Goal: Information Seeking & Learning: Learn about a topic

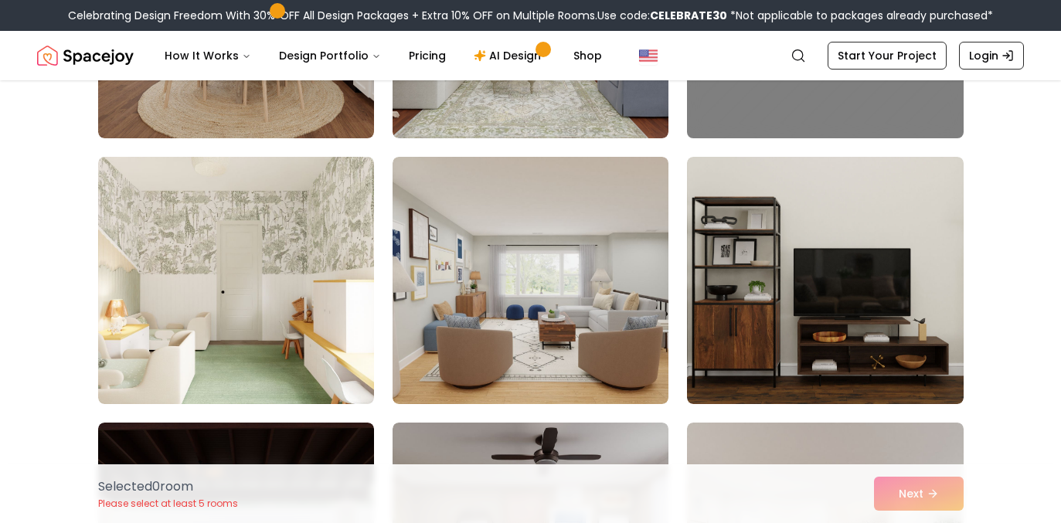
scroll to position [3495, 0]
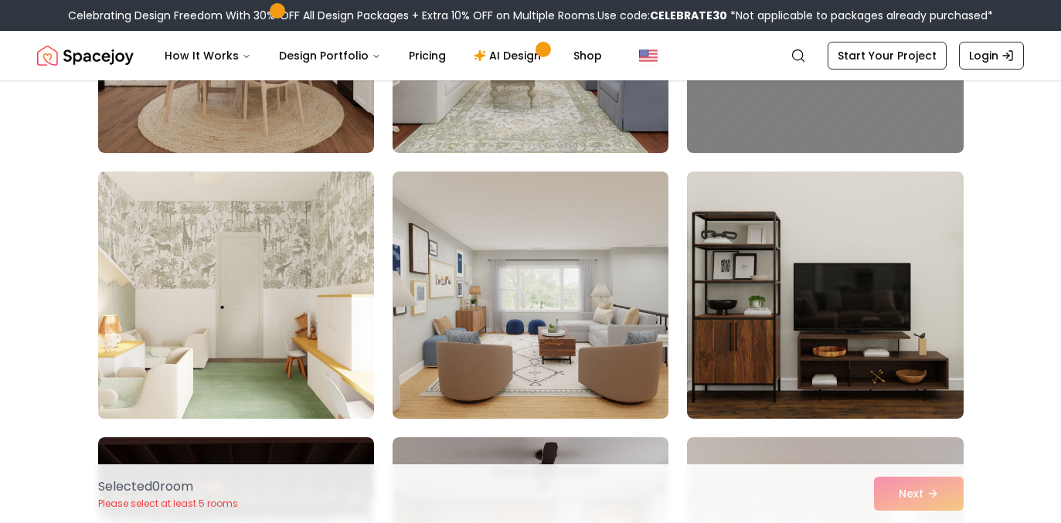
click at [186, 315] on img at bounding box center [236, 295] width 290 height 260
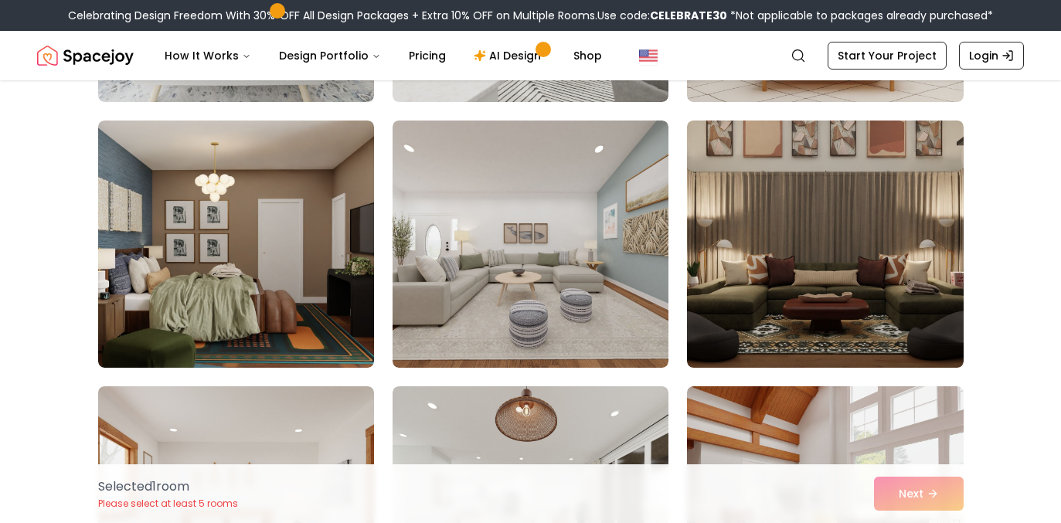
scroll to position [895, 0]
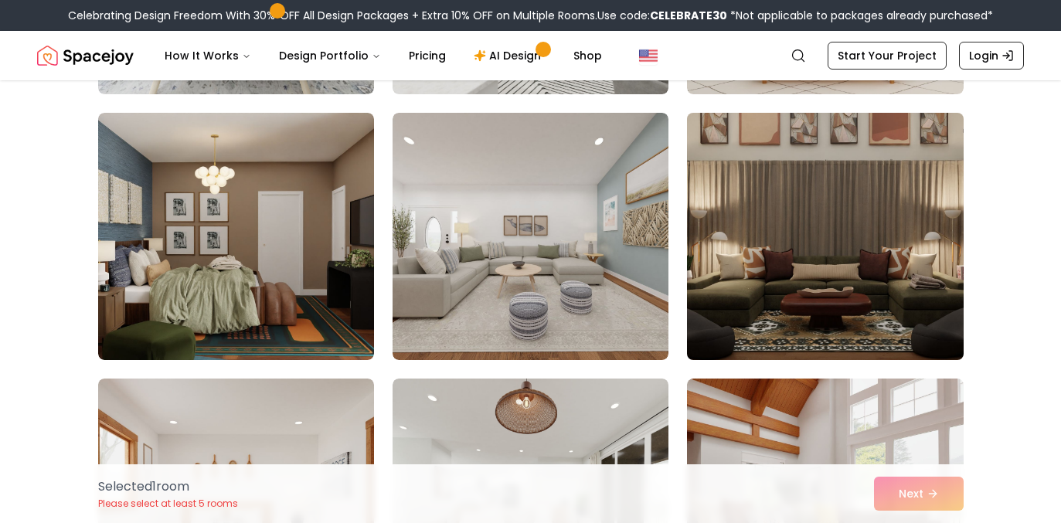
click at [900, 244] on img at bounding box center [825, 237] width 290 height 260
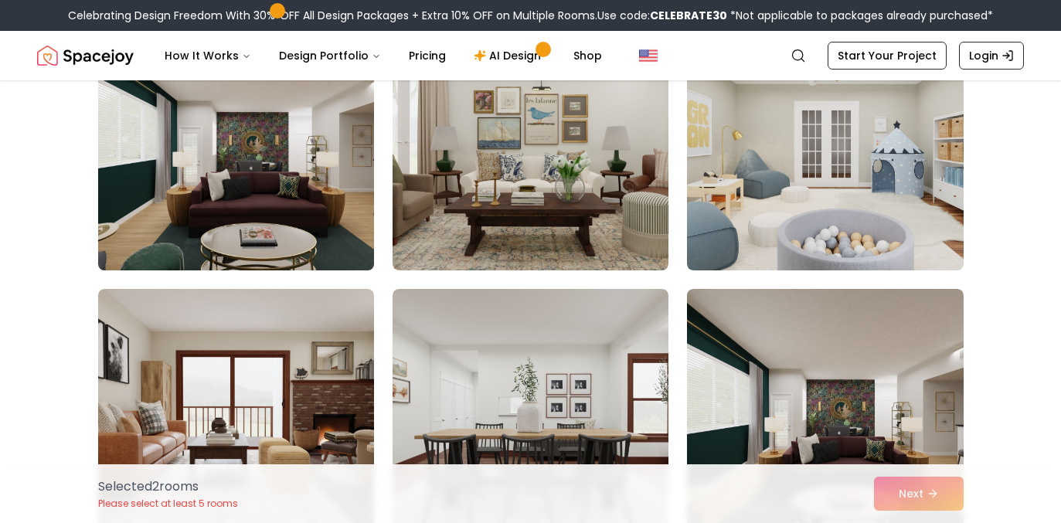
click at [304, 209] on img at bounding box center [236, 147] width 290 height 260
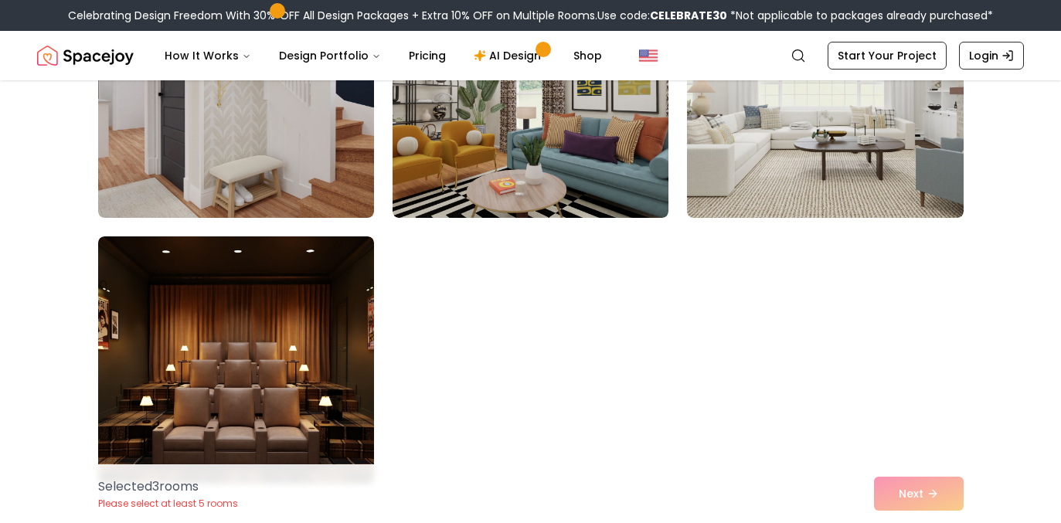
scroll to position [8746, 0]
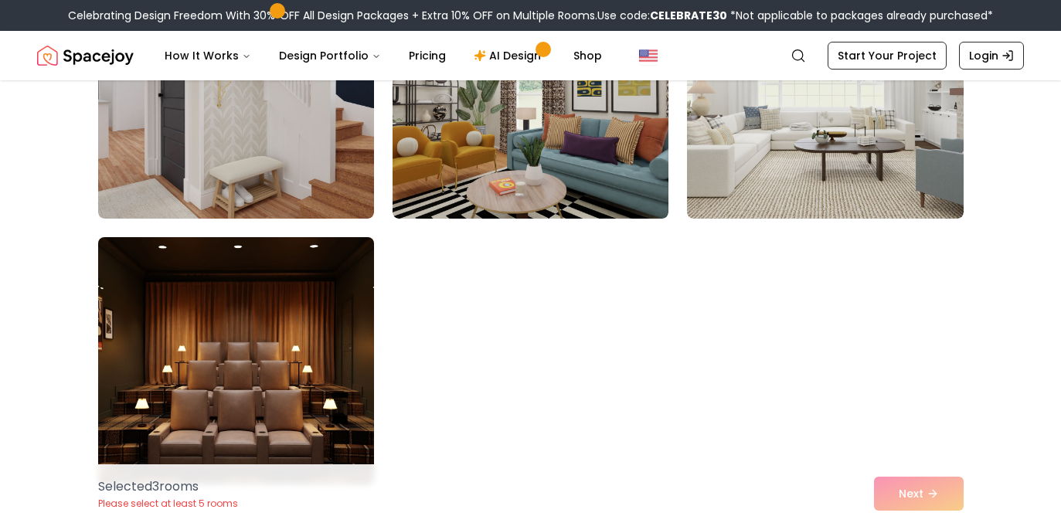
click at [313, 332] on img at bounding box center [236, 361] width 290 height 260
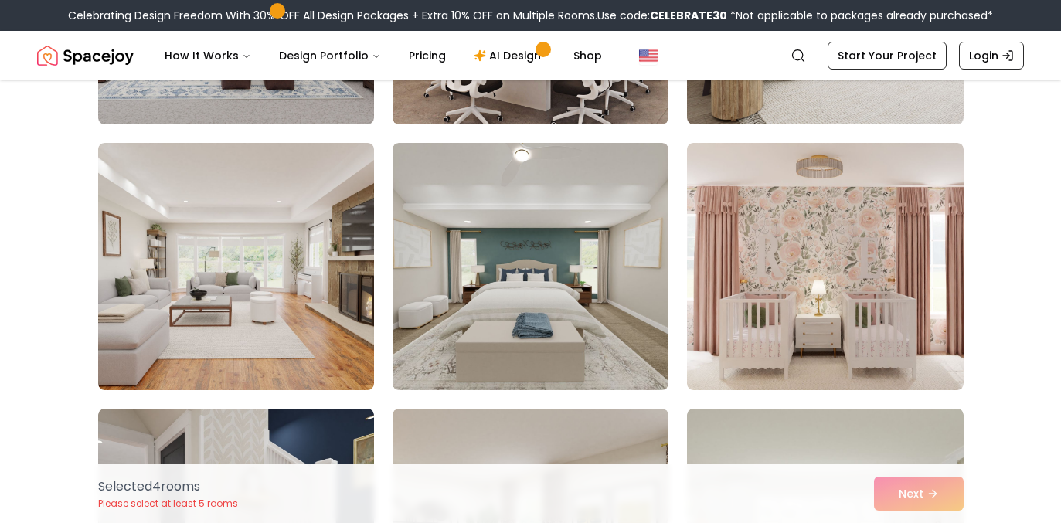
scroll to position [8300, 0]
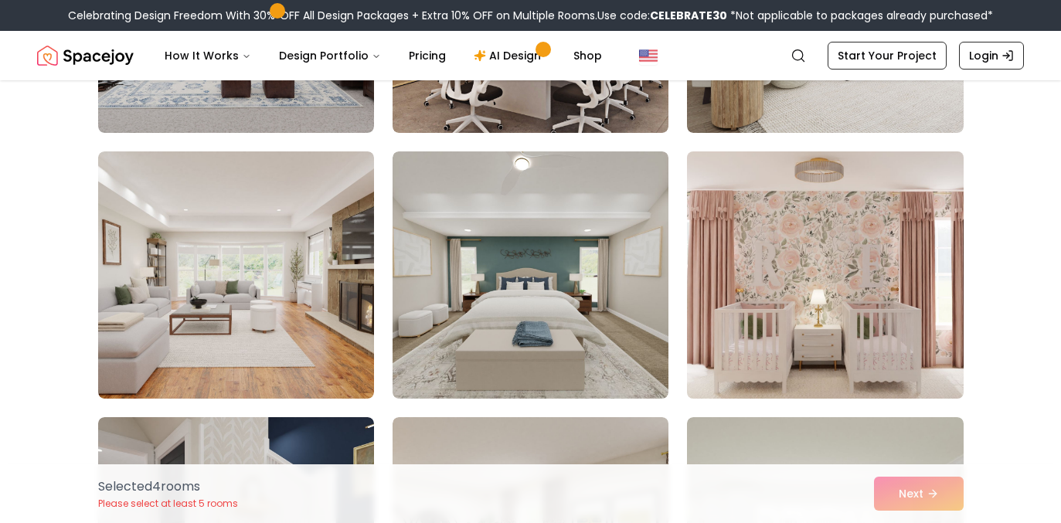
click at [803, 291] on img at bounding box center [825, 275] width 290 height 260
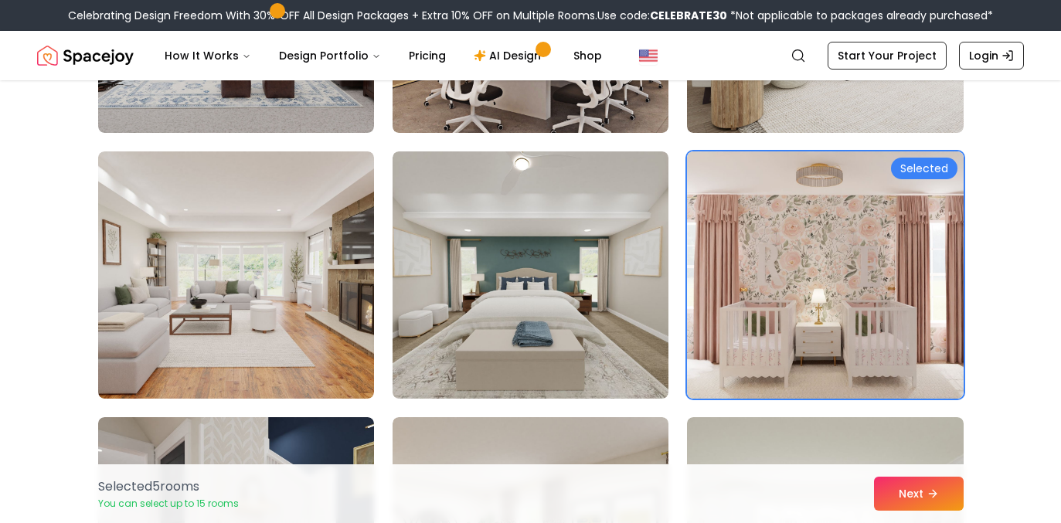
click at [914, 512] on div "Selected 5 room s You can select up to 15 rooms Next" at bounding box center [531, 493] width 890 height 59
click at [914, 502] on button "Next" at bounding box center [919, 494] width 90 height 34
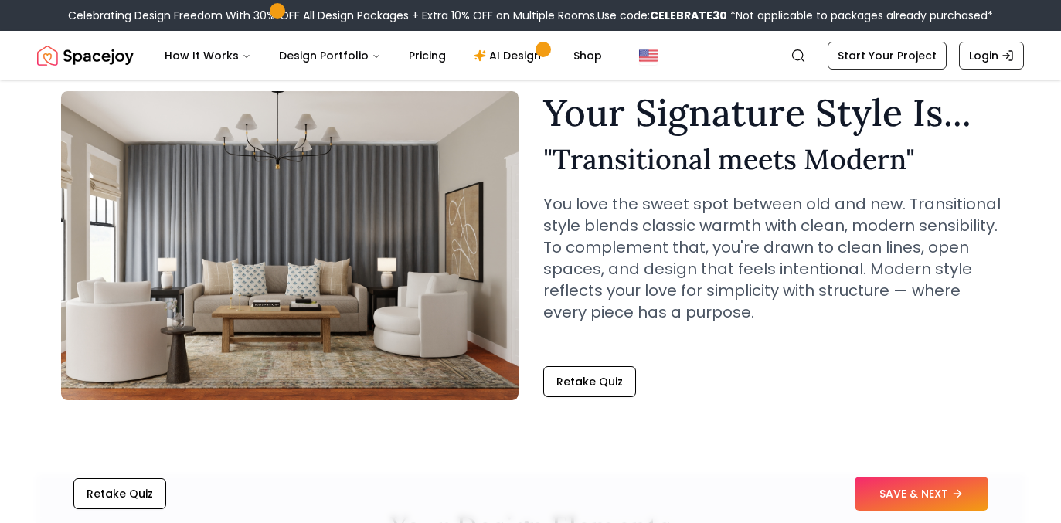
scroll to position [53, 0]
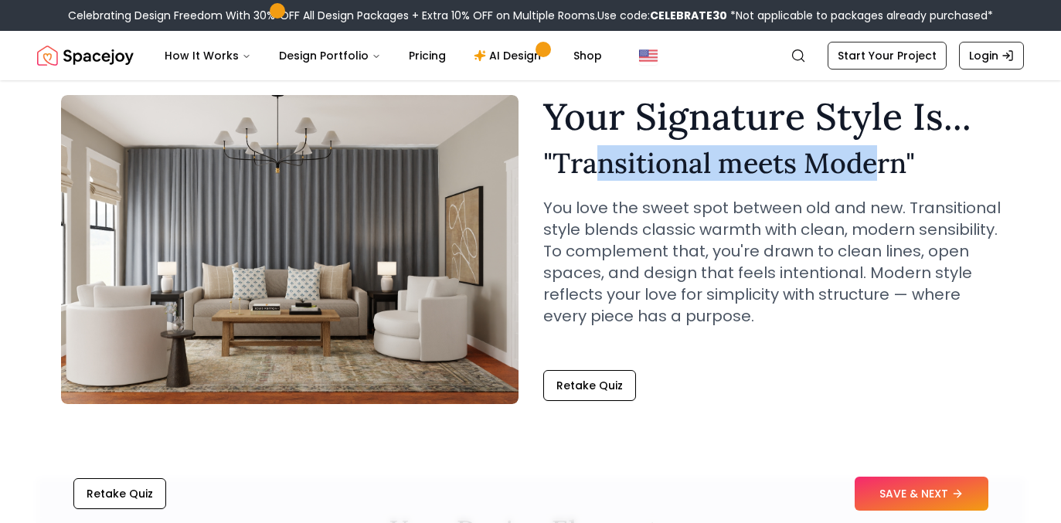
drag, startPoint x: 594, startPoint y: 161, endPoint x: 884, endPoint y: 160, distance: 290.6
click at [884, 160] on h2 "" Transitional meets Modern "" at bounding box center [772, 163] width 458 height 31
